Goal: Transaction & Acquisition: Obtain resource

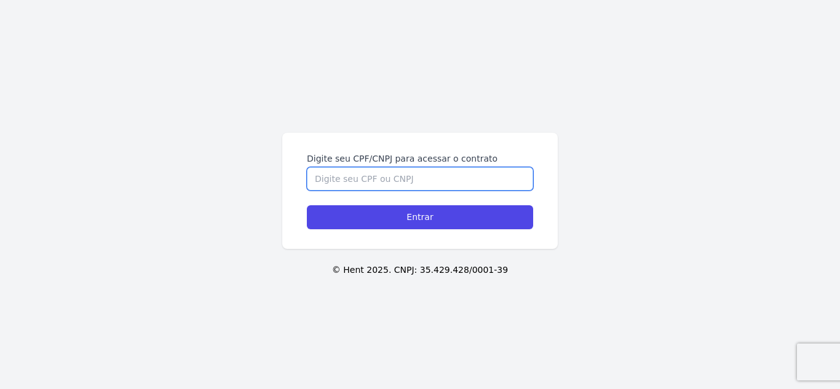
click at [442, 190] on input "Digite seu CPF/CNPJ para acessar o contrato" at bounding box center [420, 178] width 226 height 23
type input "52235649874"
click at [307, 205] on input "Entrar" at bounding box center [420, 217] width 226 height 24
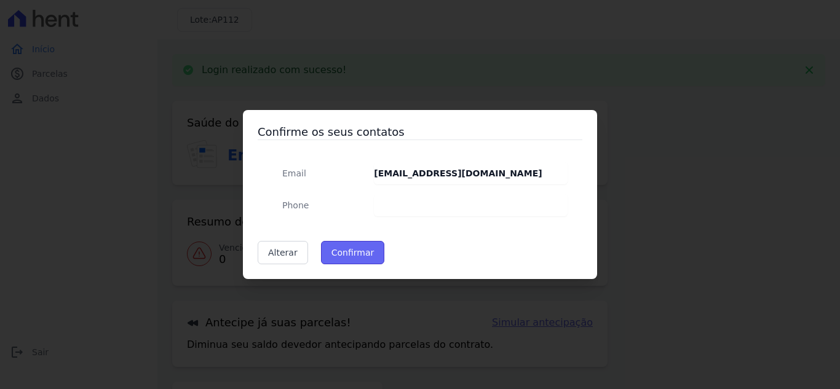
click at [343, 258] on button "Confirmar" at bounding box center [353, 252] width 64 height 23
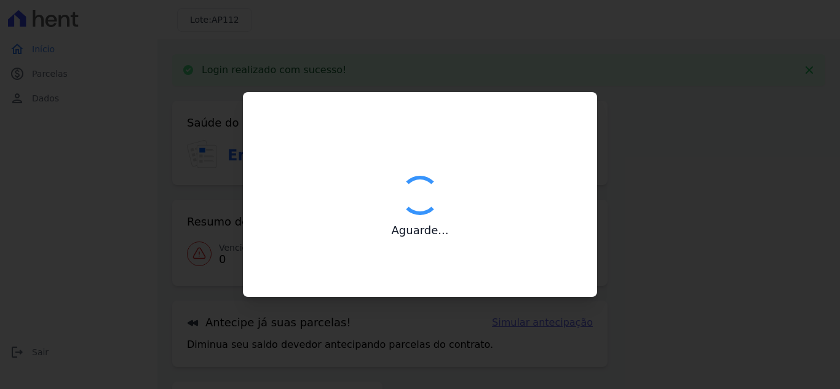
type input "Contatos confirmados com sucesso."
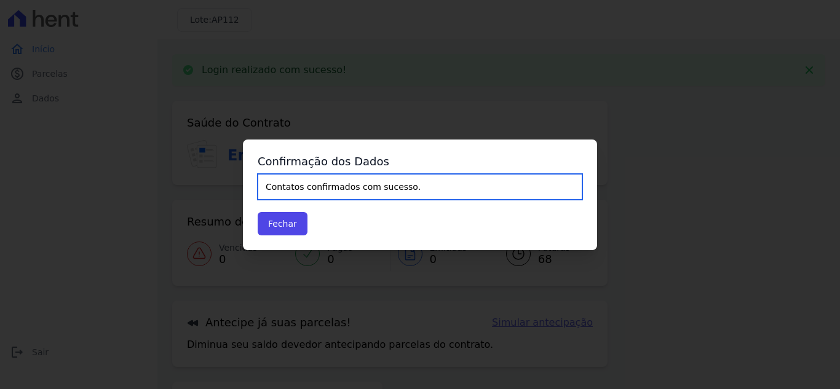
click at [424, 185] on input "Contatos confirmados com sucesso." at bounding box center [420, 187] width 325 height 26
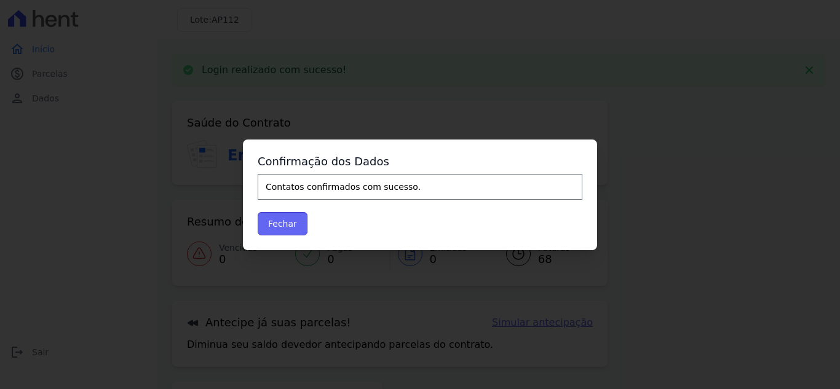
click at [274, 223] on button "Fechar" at bounding box center [283, 223] width 50 height 23
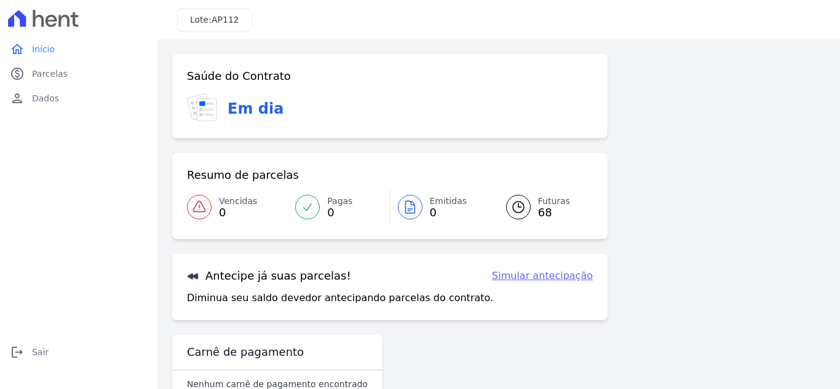
scroll to position [33, 0]
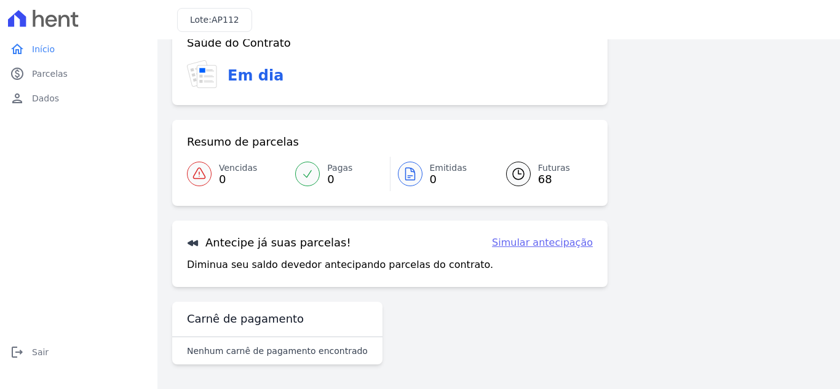
click at [541, 167] on span "Futuras" at bounding box center [554, 168] width 32 height 13
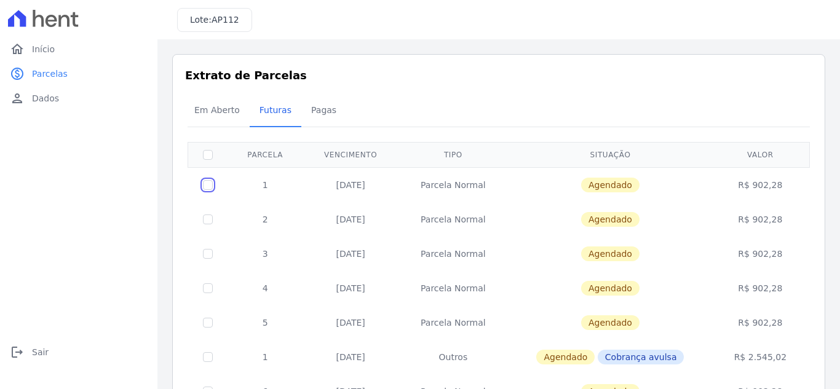
click at [210, 186] on input "checkbox" at bounding box center [208, 185] width 10 height 10
checkbox input "true"
click at [207, 190] on input "checkbox" at bounding box center [208, 185] width 10 height 10
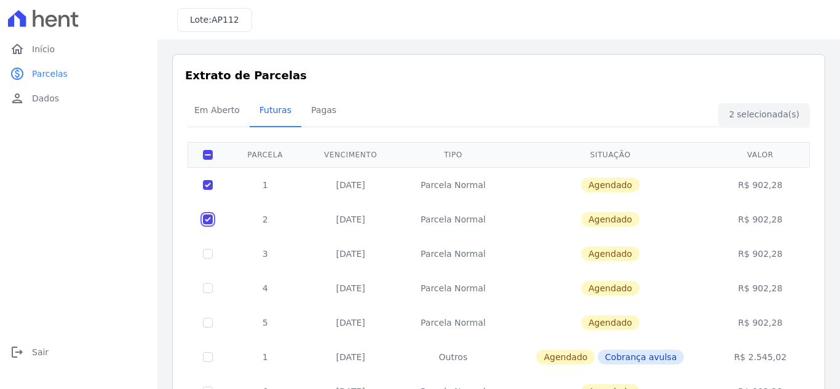
checkbox input "false"
click at [212, 189] on input "checkbox" at bounding box center [208, 185] width 10 height 10
checkbox input "false"
click at [212, 189] on input "checkbox" at bounding box center [208, 185] width 10 height 10
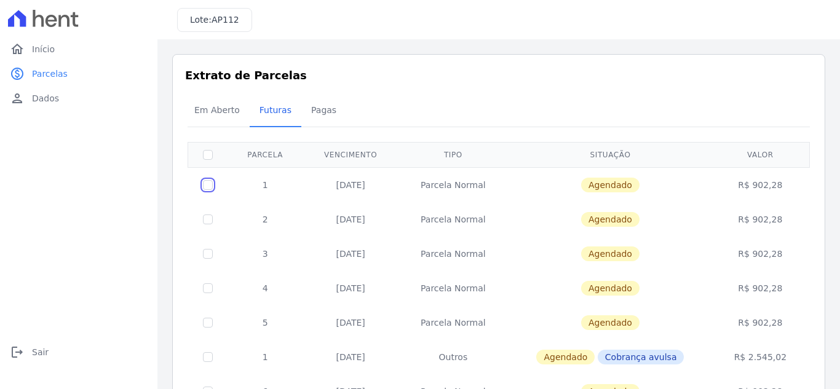
checkbox input "true"
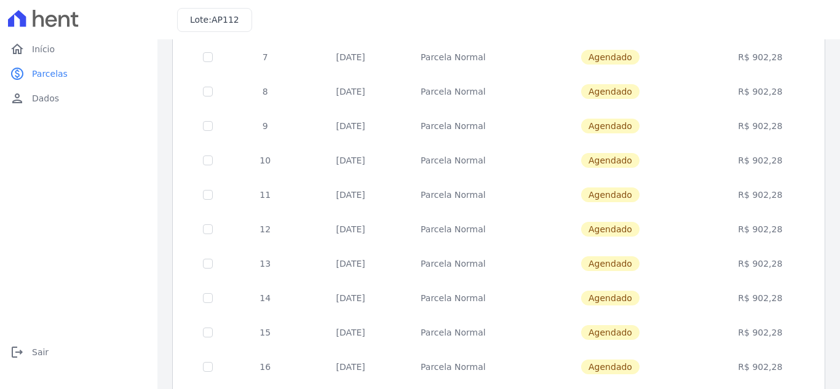
scroll to position [539, 0]
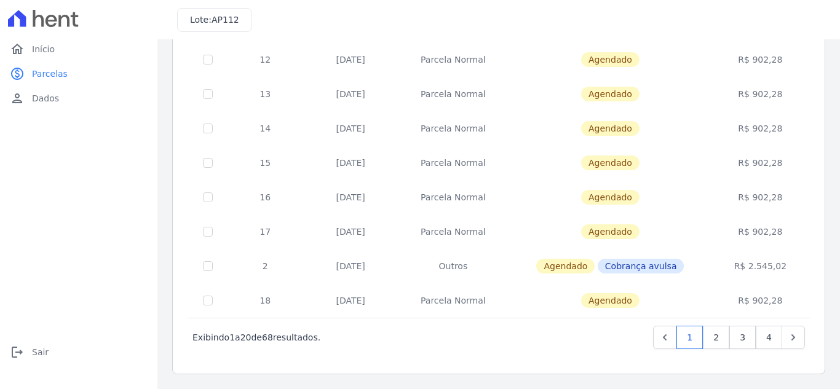
click at [799, 339] on div "Próximo › Exibindo 1 a 20 de 68 resultados. 1 2 3 4" at bounding box center [499, 337] width 622 height 39
click at [792, 340] on link "Next" at bounding box center [793, 337] width 23 height 23
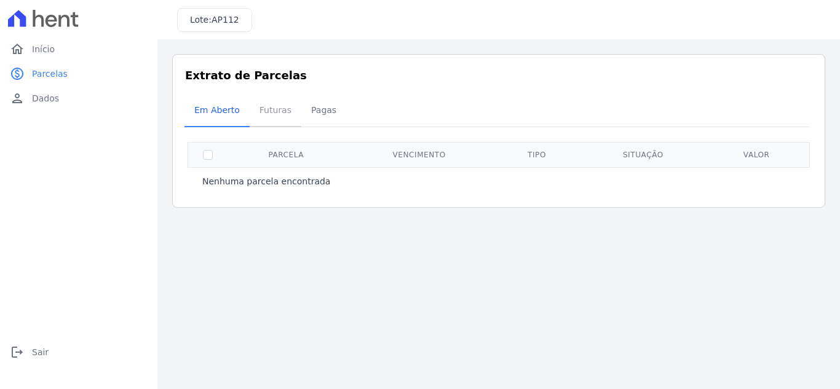
click at [254, 120] on span "Futuras" at bounding box center [275, 110] width 47 height 25
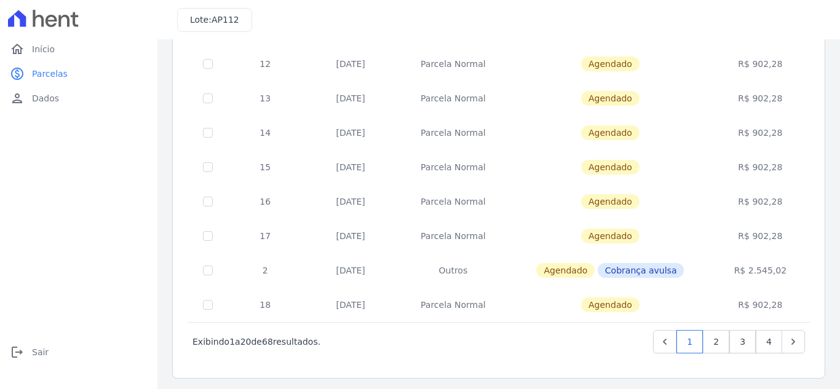
scroll to position [539, 0]
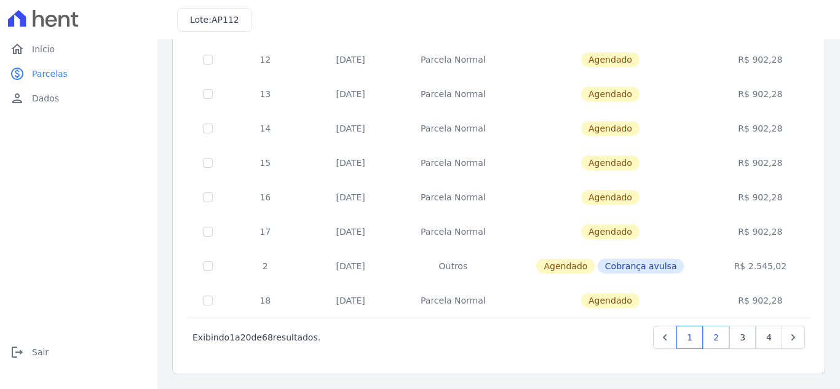
click at [720, 339] on link "2" at bounding box center [716, 337] width 26 height 23
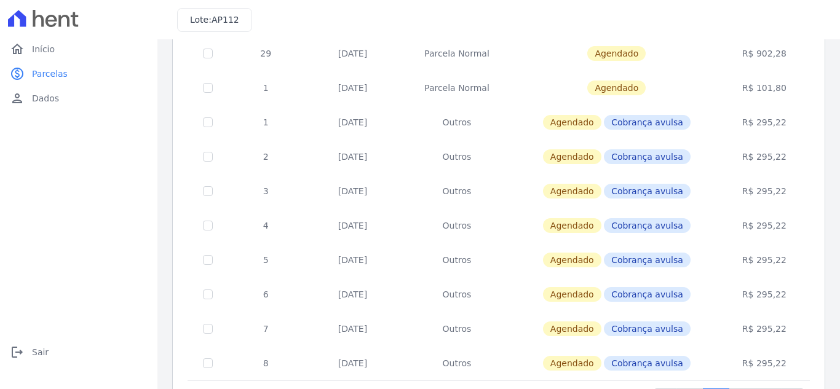
scroll to position [416, 0]
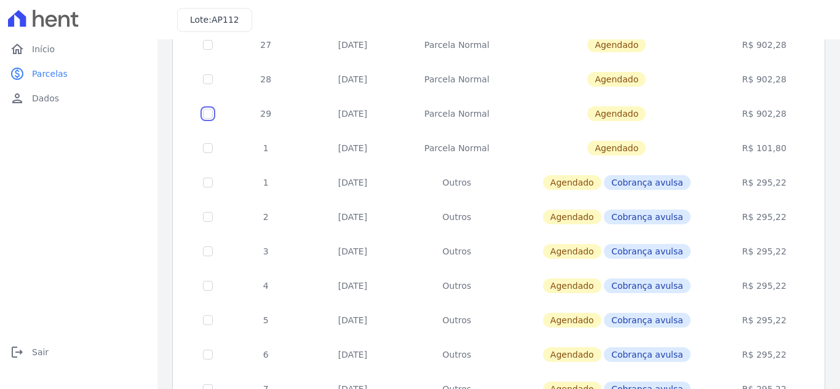
checkbox input "true"
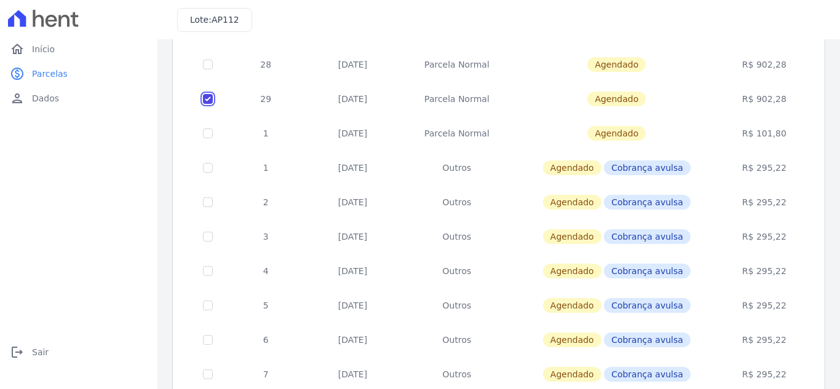
scroll to position [539, 0]
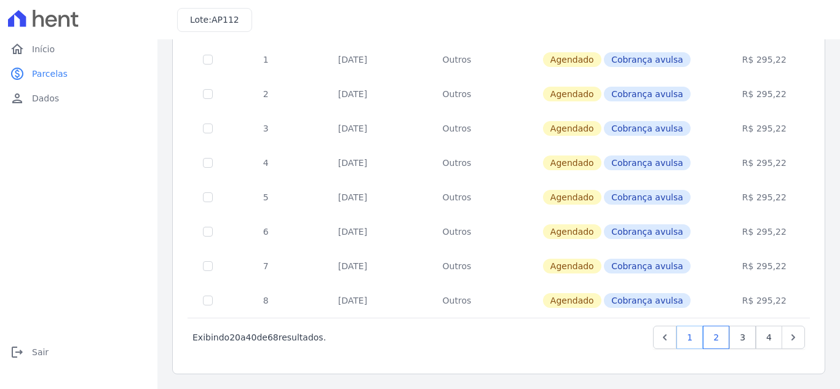
click at [693, 337] on link "1" at bounding box center [690, 337] width 26 height 23
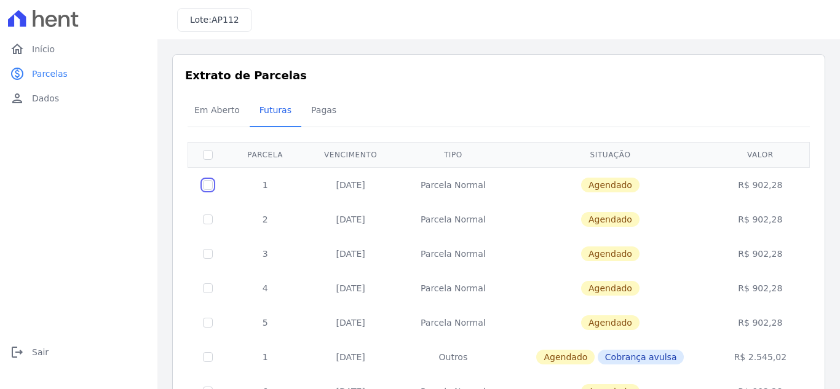
click at [208, 185] on input "checkbox" at bounding box center [208, 185] width 10 height 10
checkbox input "true"
click at [61, 53] on link "home Início" at bounding box center [79, 49] width 148 height 25
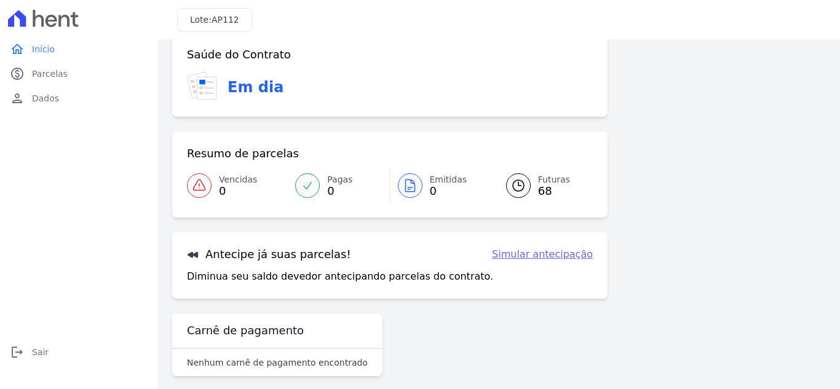
scroll to position [33, 0]
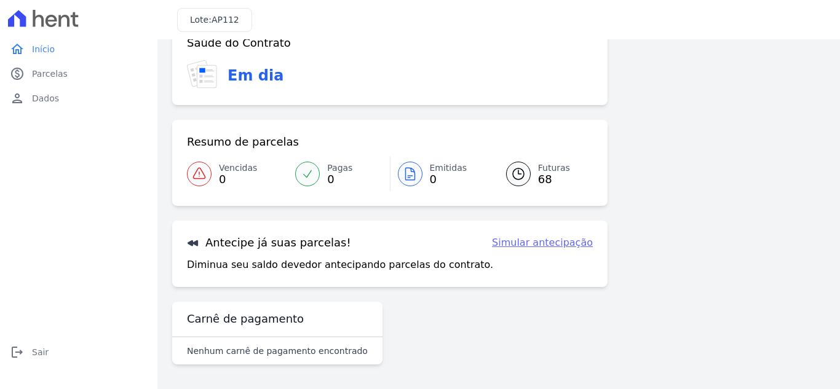
click at [523, 247] on link "Simular antecipação" at bounding box center [542, 243] width 101 height 15
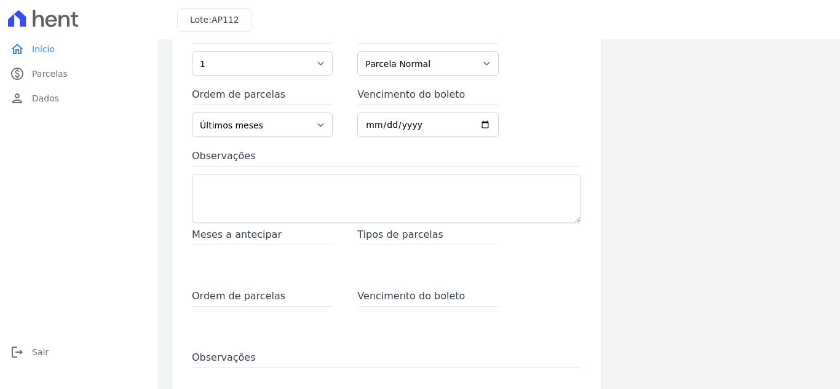
scroll to position [123, 0]
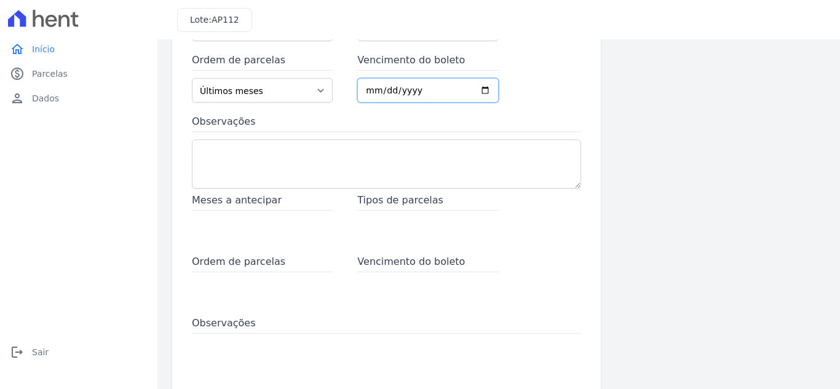
click at [439, 93] on input "Vencimento do boleto" at bounding box center [427, 90] width 141 height 25
type input "0052-12-25"
type input "2027-12-25"
click at [371, 85] on input "2027-12-25" at bounding box center [427, 90] width 141 height 25
click at [312, 160] on textarea "Observações" at bounding box center [386, 164] width 389 height 49
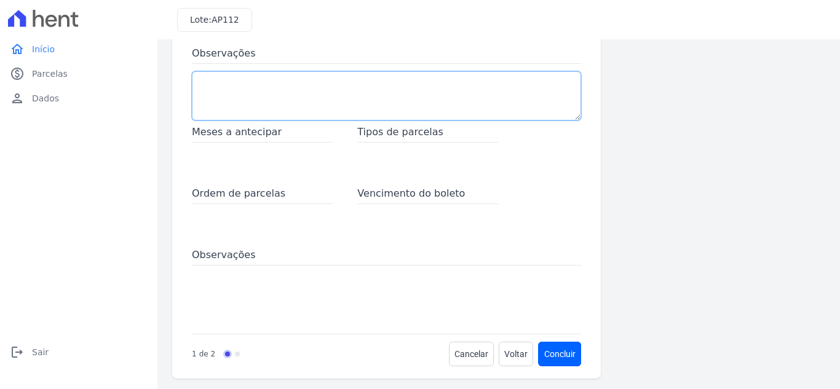
scroll to position [196, 0]
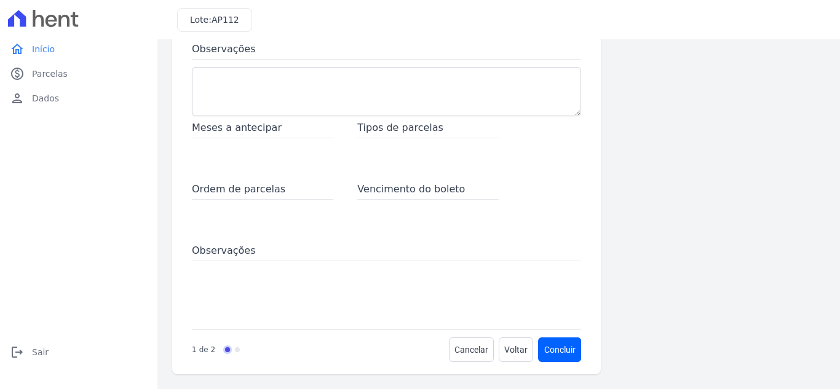
click at [277, 129] on span "Meses a antecipar" at bounding box center [262, 130] width 141 height 18
click at [261, 141] on div "Meses a antecipar" at bounding box center [262, 145] width 141 height 49
click at [261, 197] on span "Ordem de parcelas" at bounding box center [262, 191] width 141 height 18
click at [414, 129] on span "Tipos de parcelas" at bounding box center [427, 130] width 141 height 18
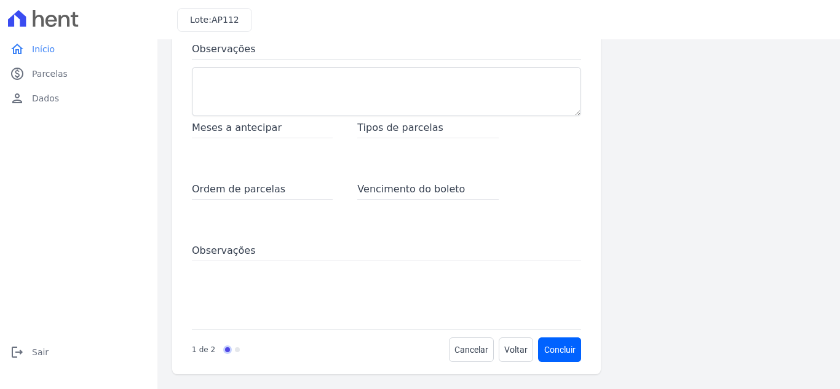
click at [267, 135] on span "Meses a antecipar" at bounding box center [262, 130] width 141 height 18
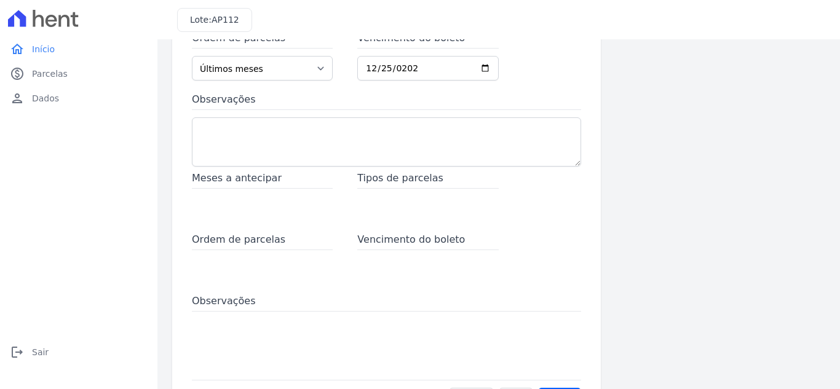
scroll to position [73, 0]
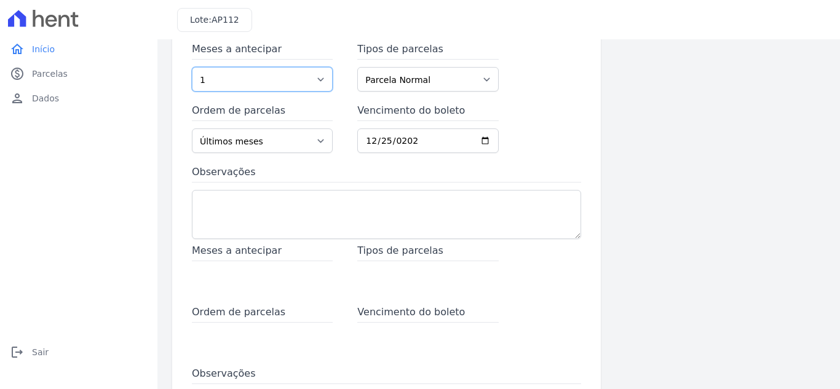
click at [278, 76] on select "1 2 3 4 5 6 7 8 9 10 11 12 13 14 15 16 17 18 19 20 21 22 23 24 25 26 27 28 29 3…" at bounding box center [262, 79] width 141 height 25
select select "2"
click at [192, 67] on select "1 2 3 4 5 6 7 8 9 10 11 12 13 14 15 16 17 18 19 20 21 22 23 24 25 26 27 28 29 3…" at bounding box center [262, 79] width 141 height 25
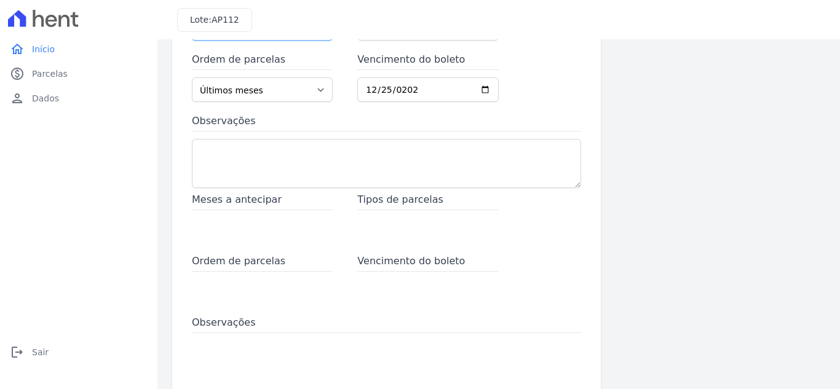
scroll to position [196, 0]
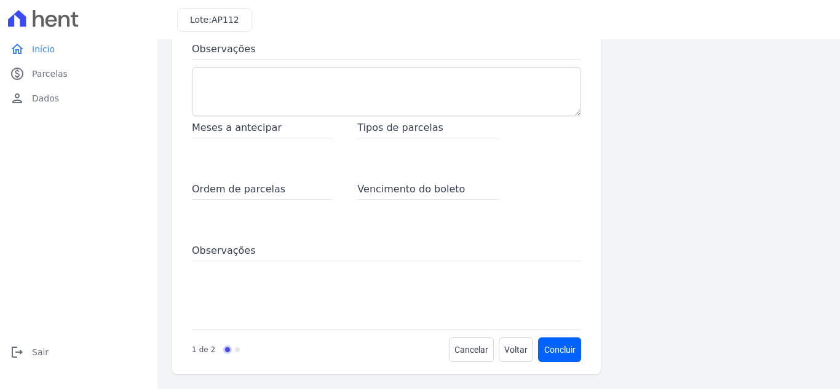
click at [235, 351] on link "Progress" at bounding box center [237, 349] width 5 height 5
click at [266, 191] on span "Ordem de parcelas" at bounding box center [262, 191] width 141 height 18
click at [321, 189] on span "Ordem de parcelas" at bounding box center [262, 191] width 141 height 18
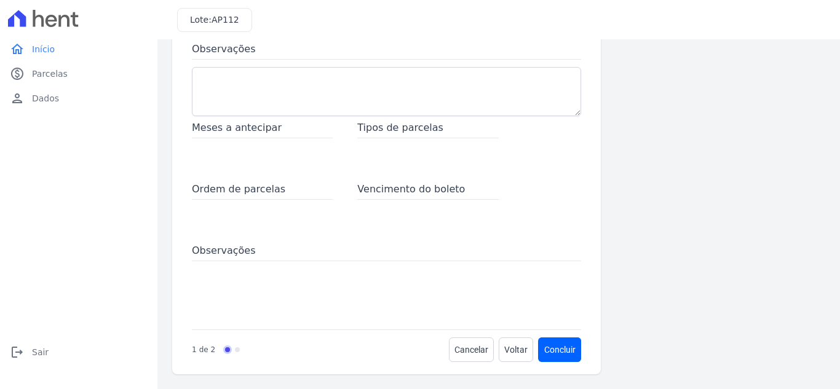
click at [419, 193] on span "Vencimento do boleto" at bounding box center [427, 191] width 141 height 18
click at [319, 256] on span "Observações" at bounding box center [386, 253] width 389 height 18
click at [375, 123] on span "Tipos de parcelas" at bounding box center [427, 130] width 141 height 18
click at [391, 93] on textarea "Observações" at bounding box center [386, 91] width 389 height 49
click at [550, 357] on button "Concluir" at bounding box center [560, 350] width 42 height 25
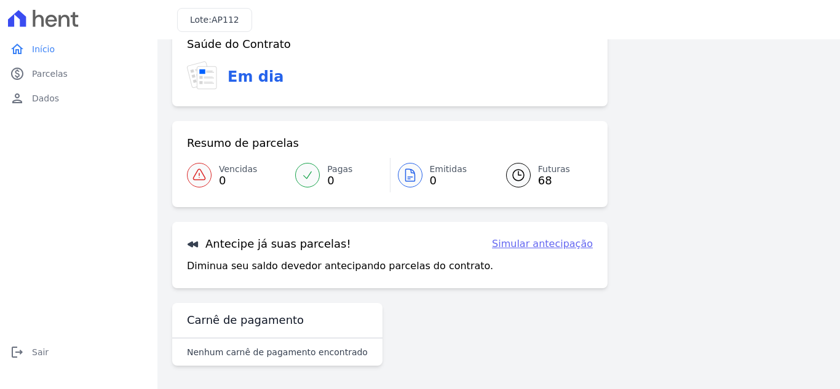
scroll to position [80, 0]
click at [546, 247] on link "Simular antecipação" at bounding box center [542, 243] width 101 height 15
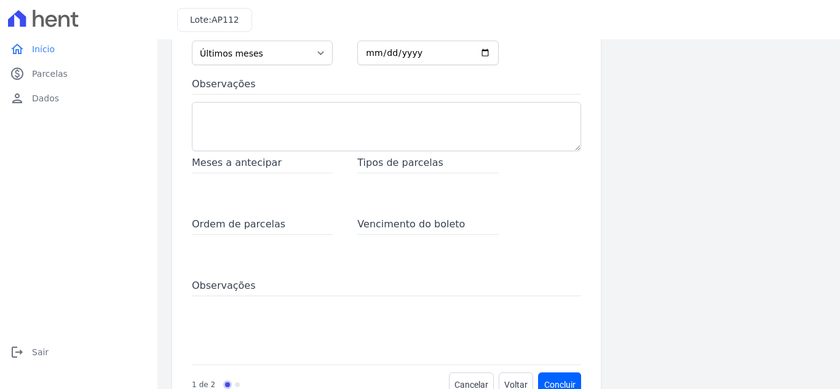
scroll to position [196, 0]
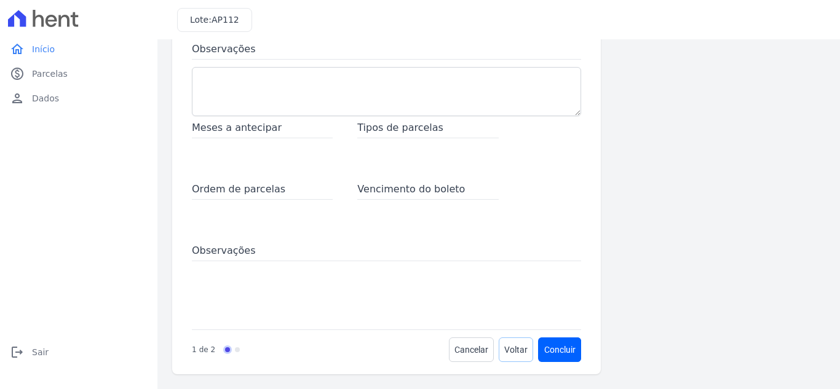
click at [508, 344] on span "Voltar" at bounding box center [515, 350] width 23 height 12
click at [504, 352] on span "Voltar" at bounding box center [515, 350] width 23 height 12
click at [504, 347] on span "Voltar" at bounding box center [515, 350] width 23 height 12
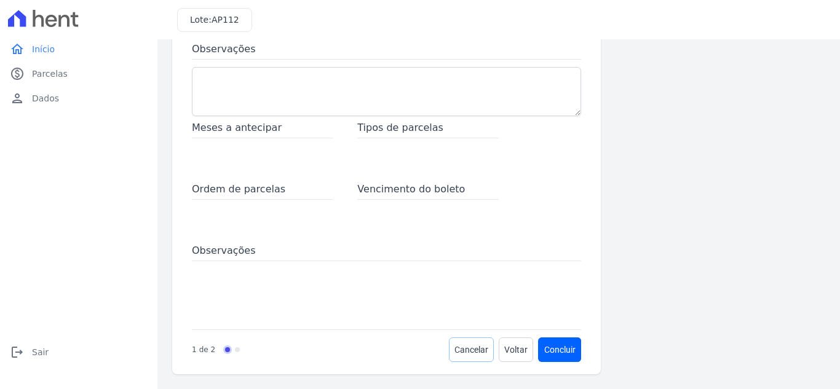
click at [472, 355] on span "Cancelar" at bounding box center [472, 350] width 34 height 12
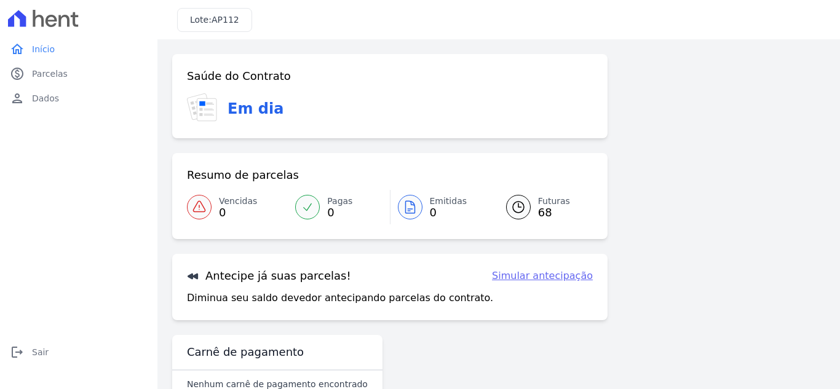
click at [567, 212] on link "Futuras 68" at bounding box center [541, 207] width 101 height 34
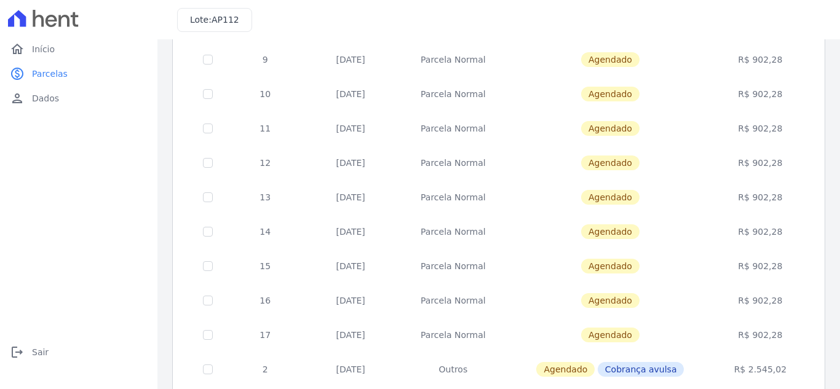
scroll to position [539, 0]
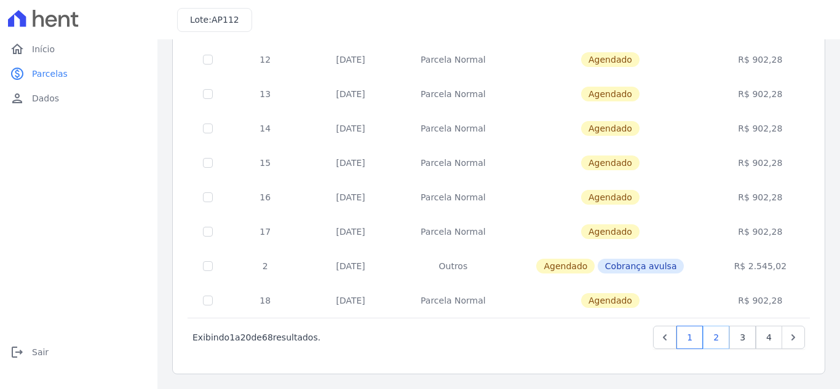
click at [714, 337] on link "2" at bounding box center [716, 337] width 26 height 23
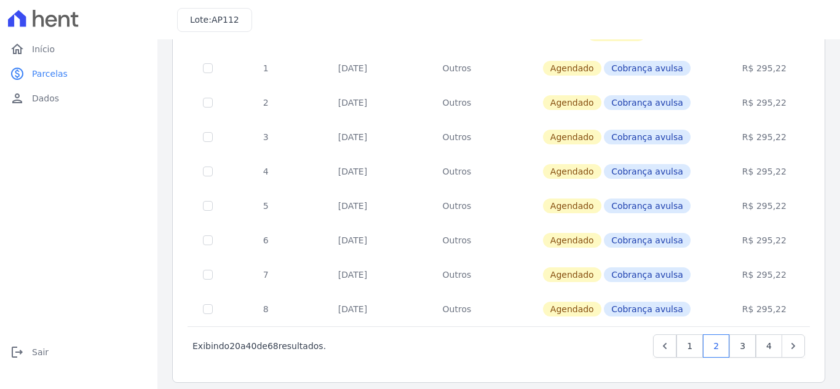
scroll to position [534, 0]
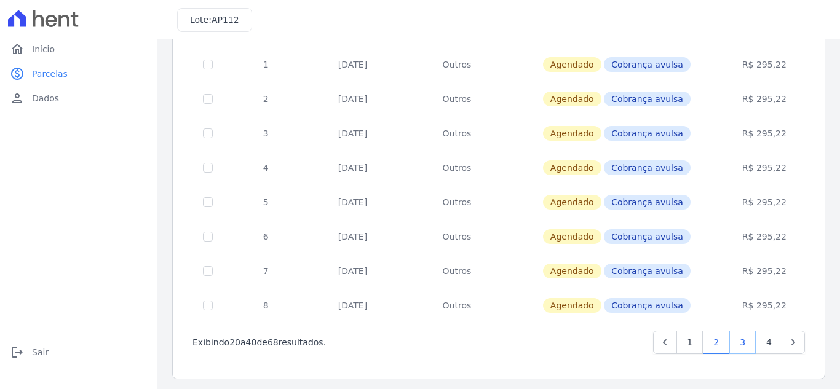
click at [734, 338] on link "3" at bounding box center [742, 342] width 26 height 23
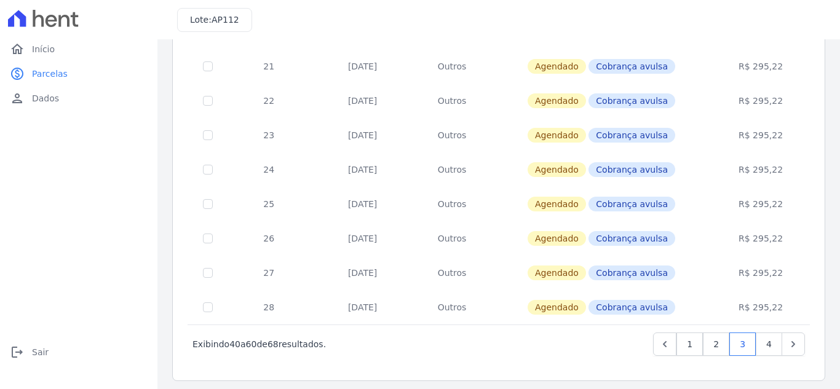
scroll to position [539, 0]
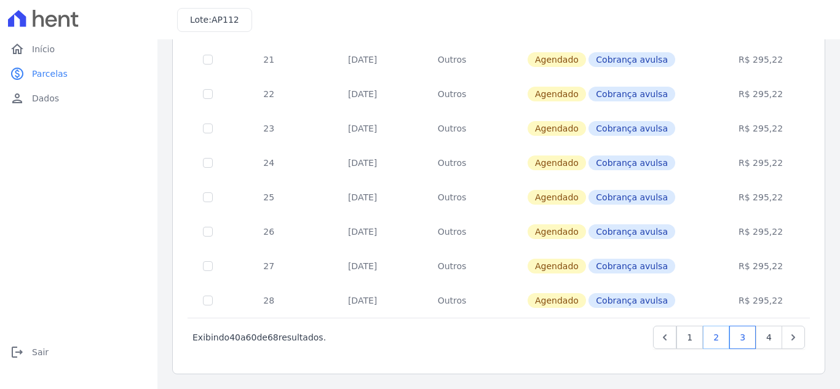
click at [705, 338] on link "2" at bounding box center [716, 337] width 26 height 23
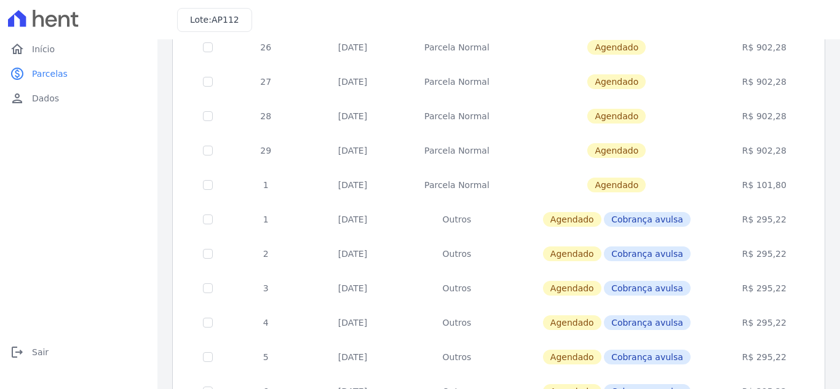
scroll to position [380, 0]
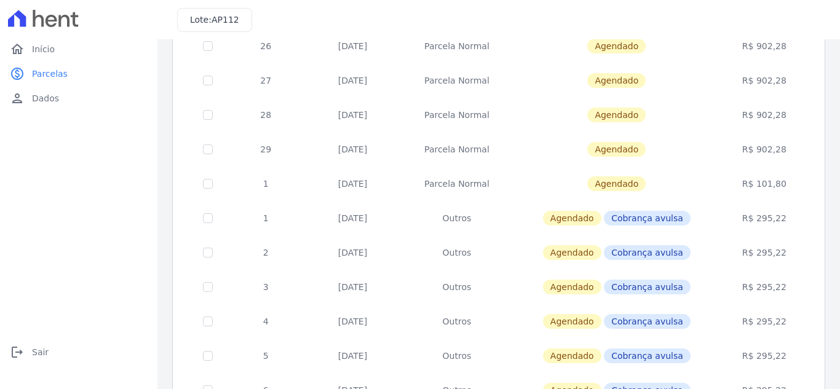
drag, startPoint x: 324, startPoint y: 182, endPoint x: 778, endPoint y: 178, distance: 454.5
click at [772, 180] on tr "1 25/01/2028 Parcela Normal Agendado R$ 101,80" at bounding box center [499, 184] width 622 height 34
click at [792, 167] on td "R$ 101,80" at bounding box center [764, 184] width 87 height 34
drag, startPoint x: 788, startPoint y: 153, endPoint x: 260, endPoint y: 143, distance: 529.0
click at [260, 143] on tr "29 25/12/2027 Parcela Normal Agendado R$ 902,28" at bounding box center [499, 149] width 622 height 34
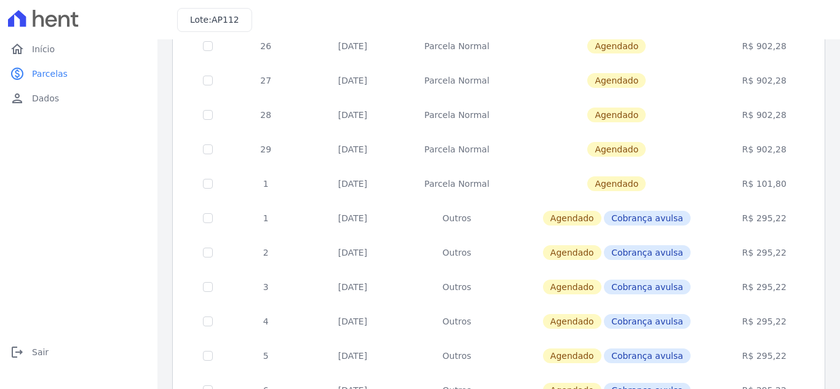
click at [411, 146] on td "Parcela Normal" at bounding box center [457, 149] width 111 height 34
